Goal: Information Seeking & Learning: Check status

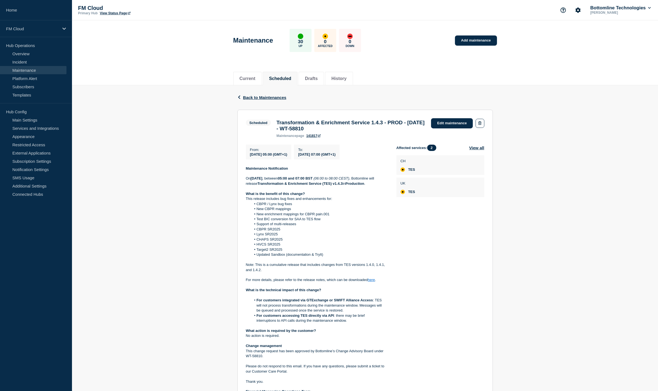
click at [325, 313] on li "For customers integrated via GTExchange or SWIFT Alliance Access : TES will not…" at bounding box center [319, 305] width 137 height 15
